Goal: Find specific page/section: Find specific page/section

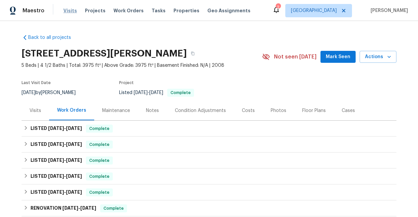
click at [69, 10] on span "Visits" at bounding box center [70, 10] width 14 height 7
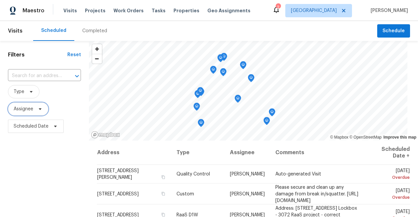
click at [27, 111] on span "Assignee" at bounding box center [24, 108] width 20 height 7
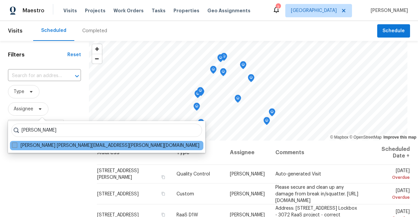
type input "navid ranjbar"
click at [13, 145] on span at bounding box center [14, 144] width 5 height 5
click at [13, 145] on input "Navid Ranjbar navid.ranjbar@opendoor.com" at bounding box center [14, 144] width 4 height 4
checkbox input "true"
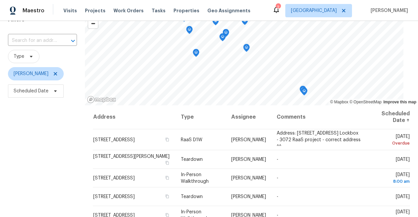
scroll to position [34, 0]
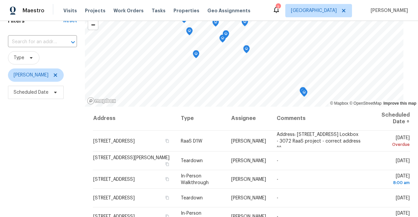
click at [280, 12] on icon at bounding box center [276, 10] width 8 height 8
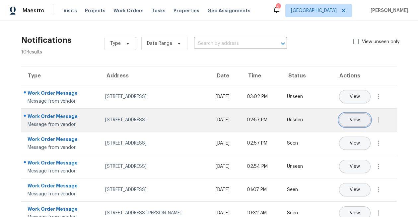
click at [364, 122] on button "View" at bounding box center [354, 119] width 31 height 13
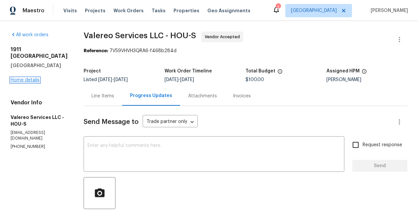
click at [27, 82] on link "Home details" at bounding box center [25, 80] width 29 height 5
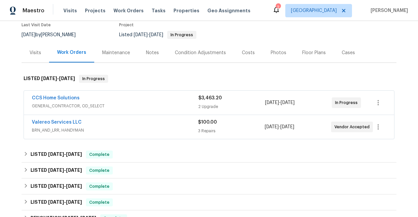
scroll to position [51, 0]
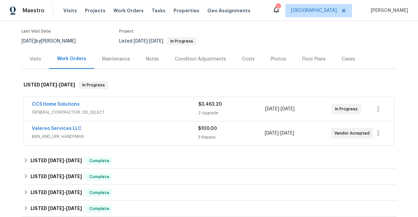
click at [280, 9] on div "2" at bounding box center [278, 7] width 5 height 7
click at [280, 12] on icon at bounding box center [276, 10] width 8 height 8
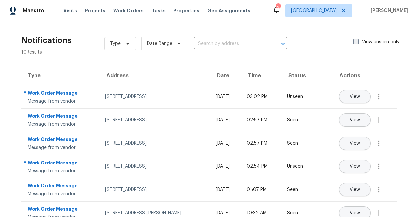
click at [356, 42] on span at bounding box center [355, 41] width 5 height 5
click at [356, 42] on input "View unseen only" at bounding box center [355, 40] width 4 height 4
checkbox input "true"
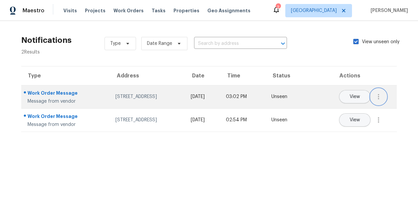
click at [380, 102] on button "button" at bounding box center [378, 97] width 16 height 16
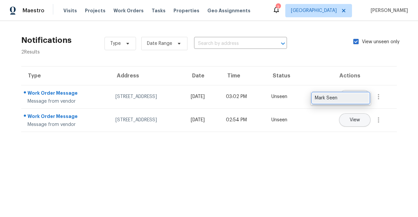
click at [359, 97] on div "Mark Seen" at bounding box center [341, 97] width 52 height 7
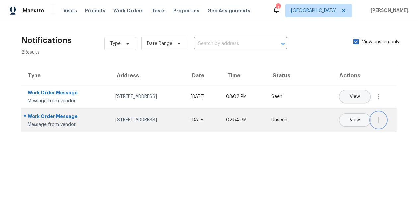
click at [376, 118] on icon "button" at bounding box center [378, 120] width 8 height 8
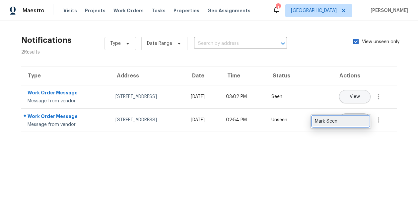
click at [357, 119] on div "Mark Seen" at bounding box center [341, 121] width 52 height 7
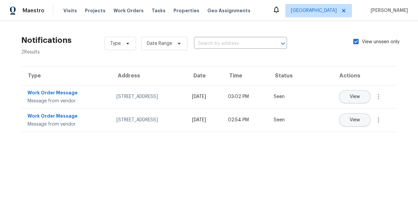
click at [379, 58] on section "Notifications 2 Results Type Date Range ​ View unseen only Type Address Date Ti…" at bounding box center [209, 83] width 397 height 105
click at [122, 11] on span "Work Orders" at bounding box center [128, 10] width 30 height 7
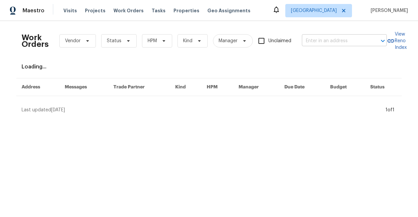
click at [348, 39] on input "text" at bounding box center [335, 41] width 66 height 10
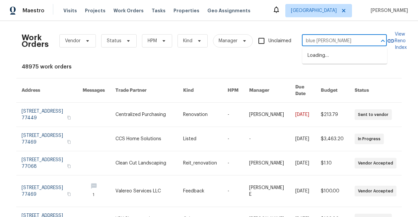
type input "blue [PERSON_NAME]"
click at [357, 53] on li "[STREET_ADDRESS][PERSON_NAME]" at bounding box center [344, 59] width 85 height 18
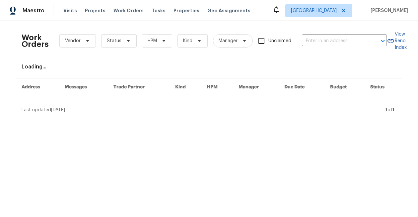
type input "[STREET_ADDRESS][PERSON_NAME]"
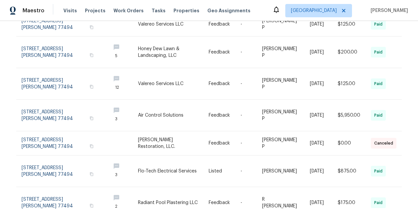
scroll to position [184, 0]
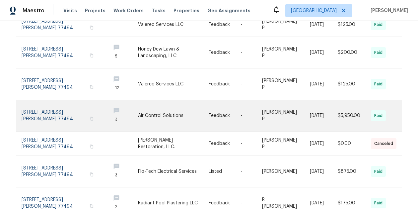
click at [70, 104] on link at bounding box center [64, 115] width 84 height 31
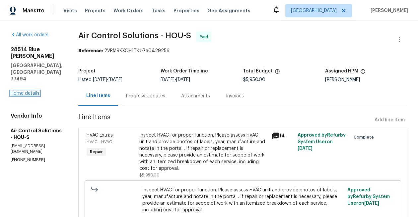
click at [32, 91] on link "Home details" at bounding box center [25, 93] width 29 height 5
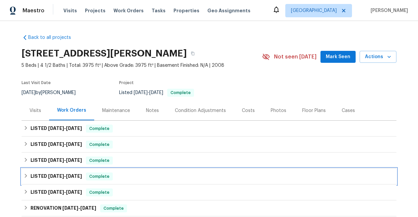
click at [101, 173] on span "Complete" at bounding box center [100, 176] width 26 height 7
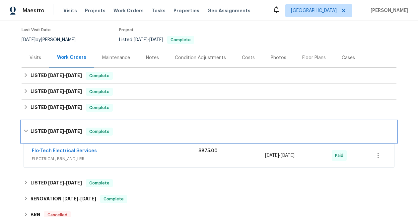
scroll to position [52, 0]
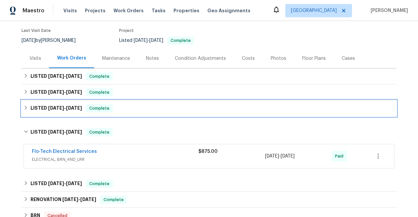
click at [100, 114] on div "LISTED [DATE] - [DATE] Complete" at bounding box center [209, 108] width 375 height 16
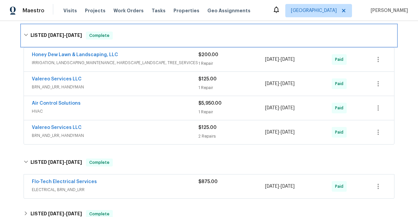
scroll to position [131, 0]
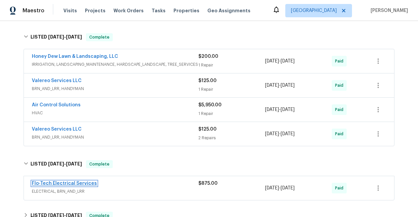
click at [77, 183] on link "Flo-Tech Electrical Services" at bounding box center [64, 183] width 65 height 5
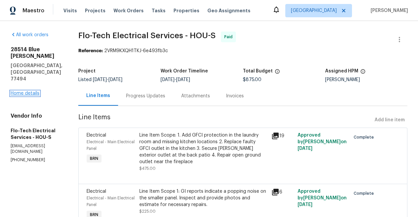
click at [32, 91] on link "Home details" at bounding box center [25, 93] width 29 height 5
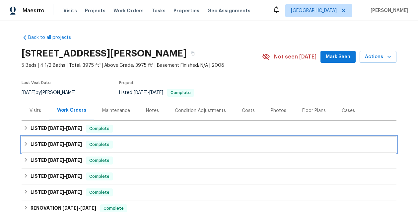
click at [96, 145] on span "Complete" at bounding box center [100, 144] width 26 height 7
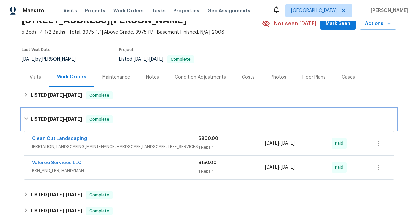
scroll to position [46, 0]
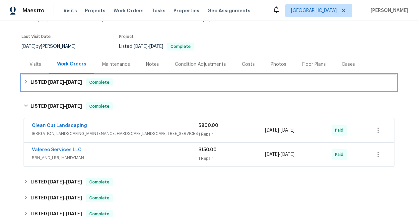
click at [99, 89] on div "LISTED [DATE] - [DATE] Complete" at bounding box center [209, 82] width 375 height 16
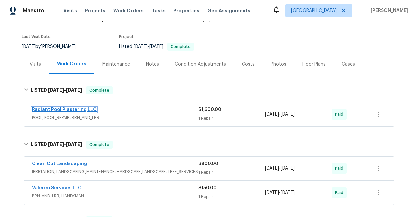
click at [82, 109] on link "Radiant Pool Plastering LLC" at bounding box center [64, 109] width 65 height 5
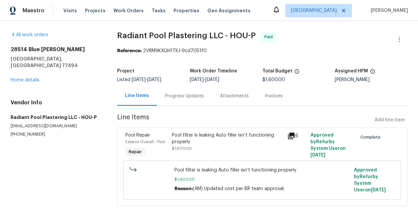
scroll to position [7, 0]
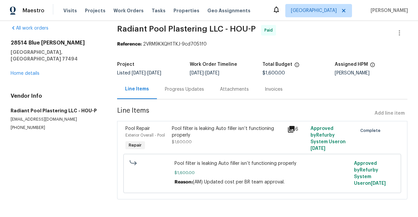
click at [240, 128] on div "Pool filter is leaking Auto filler isn’t functioning properly" at bounding box center [228, 131] width 112 height 13
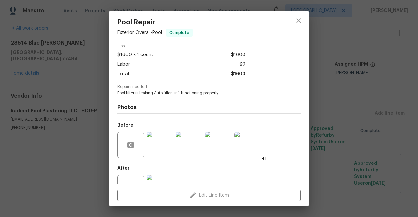
scroll to position [55, 0]
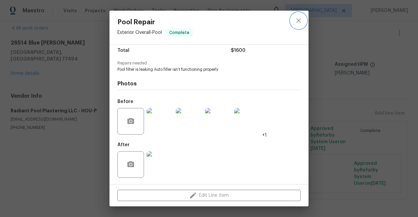
click at [298, 21] on icon "close" at bounding box center [298, 20] width 4 height 4
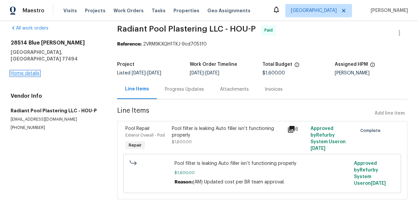
click at [23, 71] on link "Home details" at bounding box center [25, 73] width 29 height 5
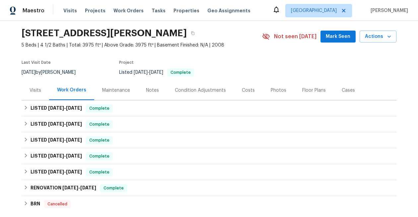
scroll to position [22, 0]
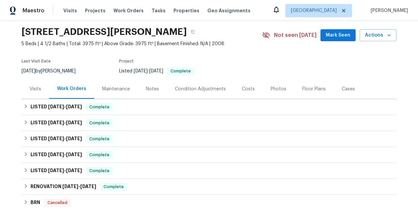
click at [156, 88] on div "Notes" at bounding box center [152, 89] width 13 height 7
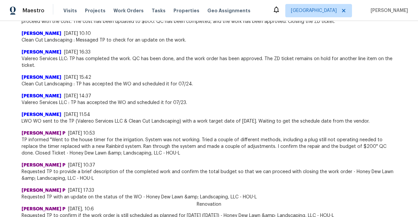
scroll to position [380, 0]
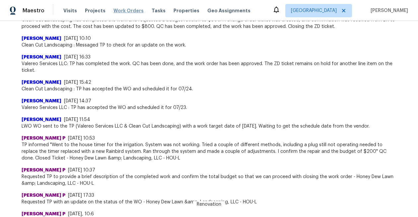
click at [119, 12] on span "Work Orders" at bounding box center [128, 10] width 30 height 7
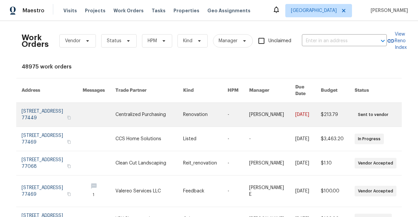
click at [47, 110] on link at bounding box center [52, 114] width 61 height 24
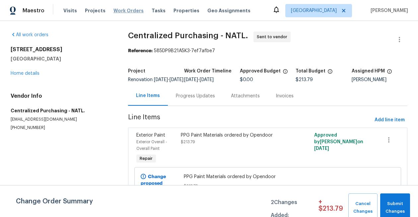
click at [125, 10] on span "Work Orders" at bounding box center [128, 10] width 30 height 7
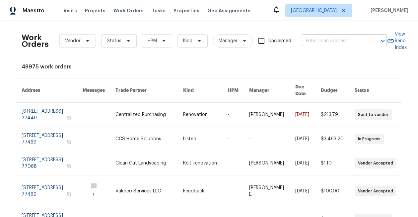
click at [338, 41] on input "text" at bounding box center [335, 41] width 66 height 10
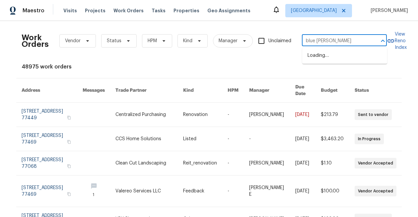
type input "blue [PERSON_NAME]"
click at [340, 63] on li "[STREET_ADDRESS][PERSON_NAME]" at bounding box center [344, 59] width 85 height 18
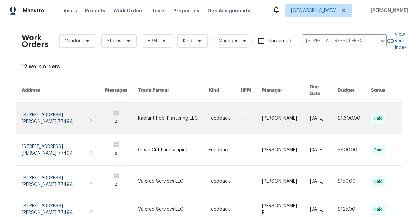
click at [138, 113] on link at bounding box center [173, 117] width 71 height 31
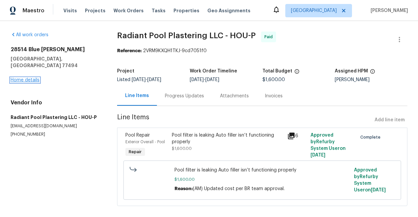
click at [30, 78] on link "Home details" at bounding box center [25, 80] width 29 height 5
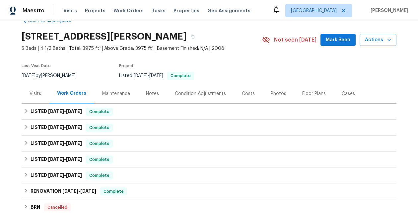
scroll to position [30, 0]
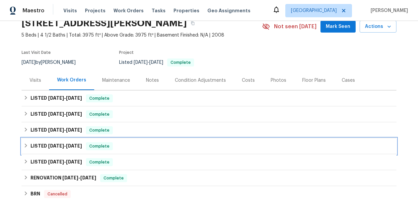
click at [98, 145] on span "Complete" at bounding box center [100, 146] width 26 height 7
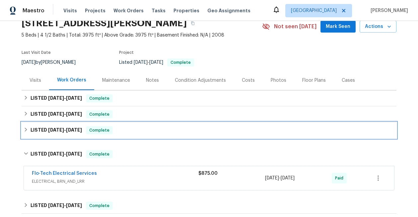
click at [108, 129] on span "Complete" at bounding box center [100, 130] width 26 height 7
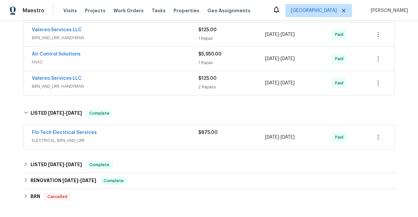
scroll to position [192, 0]
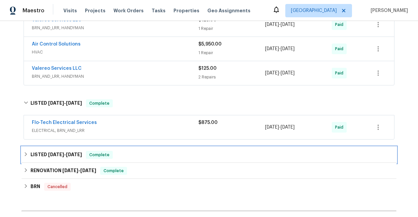
click at [116, 156] on div "LISTED [DATE] - [DATE] Complete" at bounding box center [209, 155] width 371 height 8
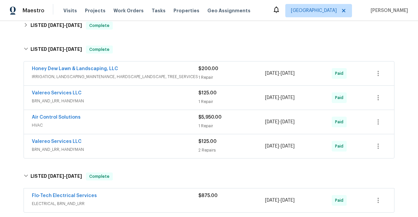
scroll to position [122, 0]
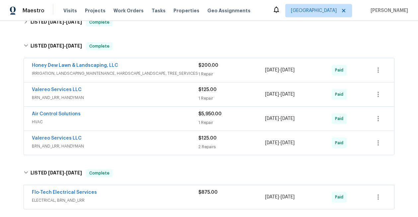
click at [128, 196] on div "Flo-Tech Electrical Services" at bounding box center [115, 193] width 166 height 8
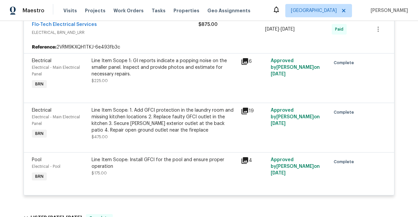
scroll to position [294, 0]
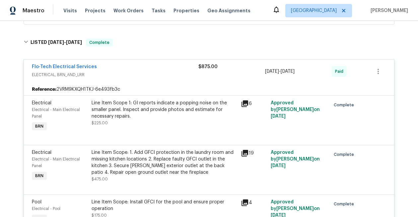
click at [155, 67] on div "Flo-Tech Electrical Services" at bounding box center [115, 67] width 166 height 8
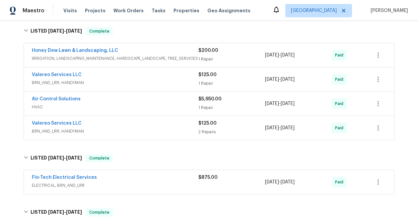
scroll to position [142, 0]
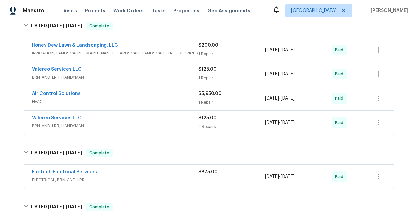
click at [135, 95] on div "Air Control Solutions" at bounding box center [115, 94] width 166 height 8
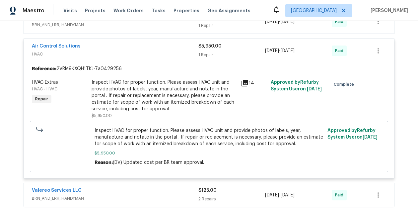
scroll to position [197, 0]
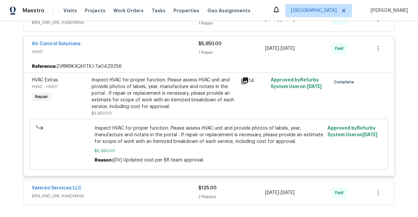
click at [246, 81] on icon at bounding box center [245, 81] width 8 height 8
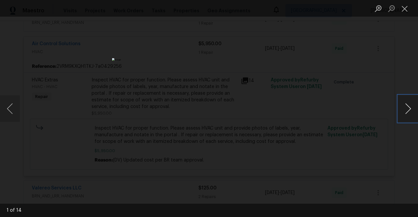
click at [408, 112] on button "Next image" at bounding box center [408, 108] width 20 height 27
click at [404, 6] on button "Close lightbox" at bounding box center [404, 9] width 13 height 12
